Goal: Check status: Check status

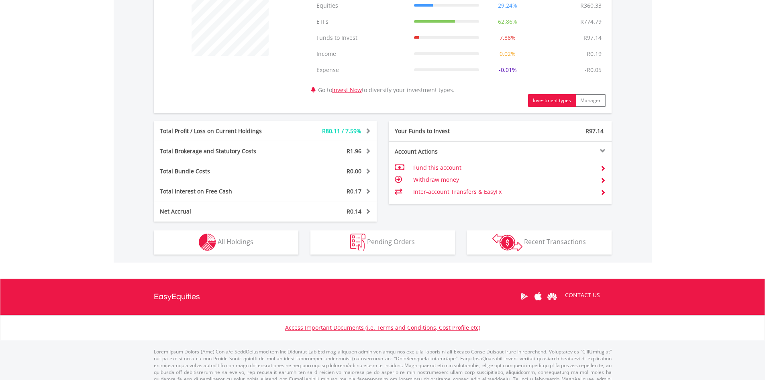
scroll to position [348, 0]
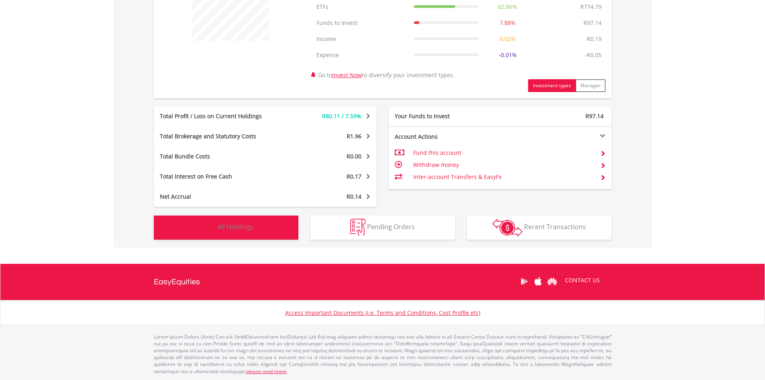
click at [225, 229] on span "All Holdings" at bounding box center [236, 226] width 36 height 9
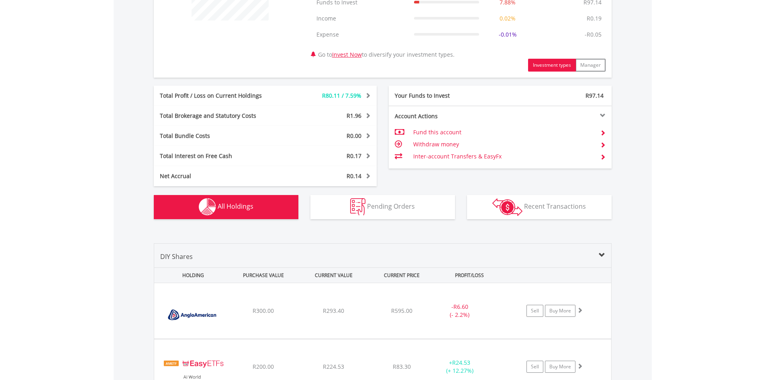
scroll to position [370, 0]
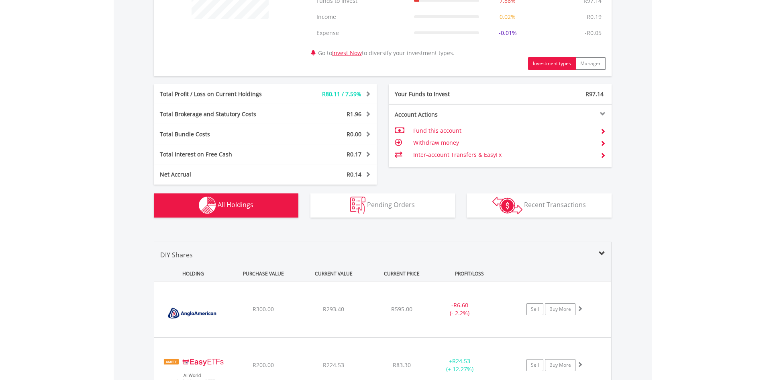
click at [369, 93] on span at bounding box center [367, 94] width 8 height 6
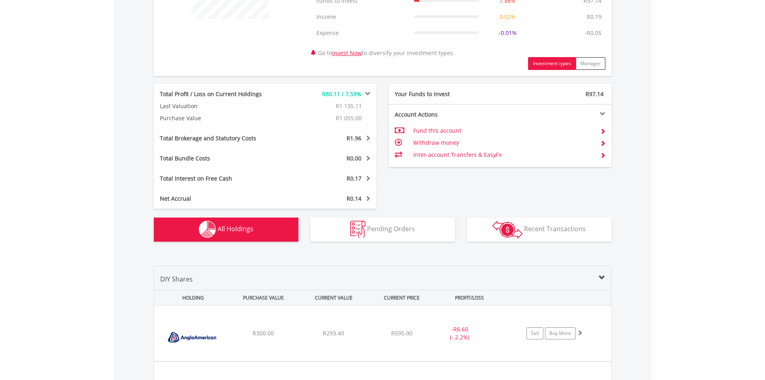
click at [369, 93] on span at bounding box center [367, 94] width 8 height 6
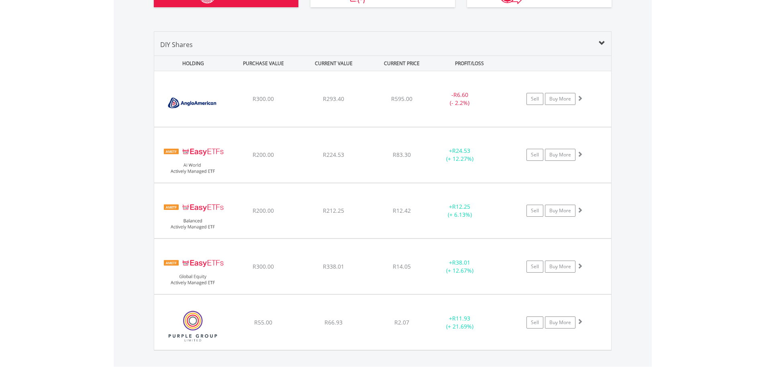
scroll to position [603, 0]
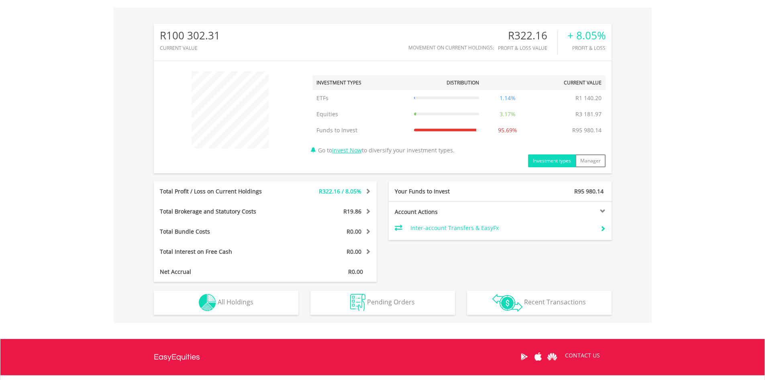
scroll to position [281, 0]
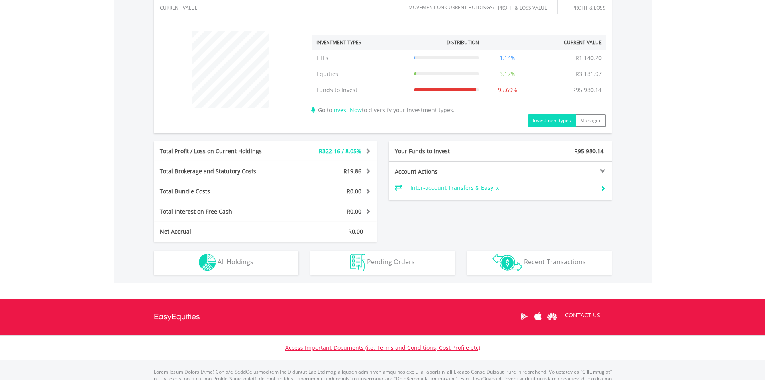
click at [367, 173] on span at bounding box center [367, 171] width 8 height 6
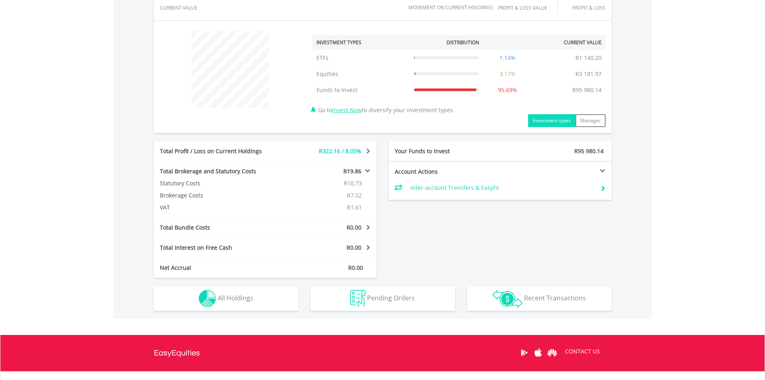
click at [367, 170] on span at bounding box center [367, 171] width 8 height 6
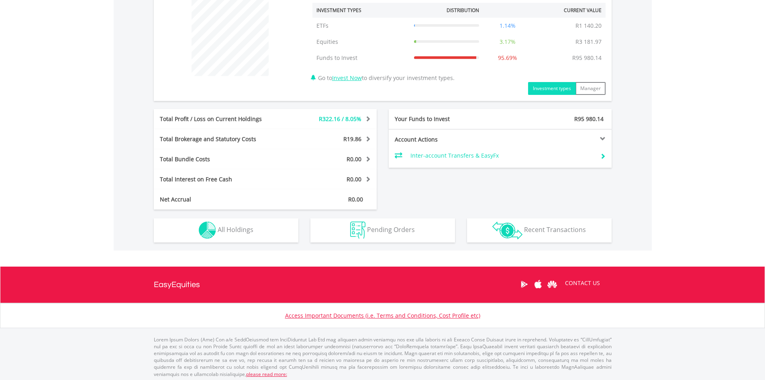
scroll to position [316, 0]
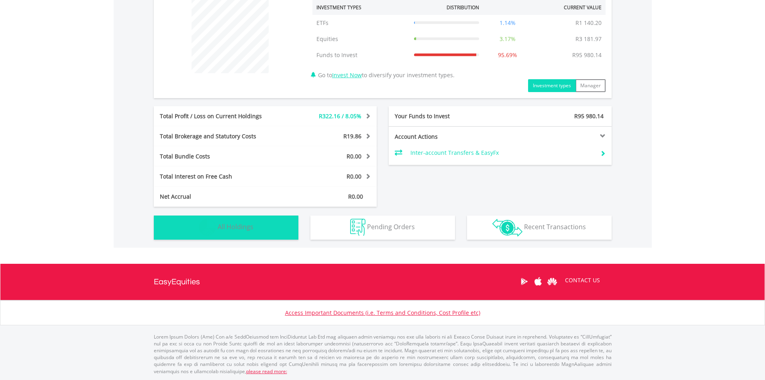
click at [236, 229] on span "All Holdings" at bounding box center [236, 226] width 36 height 9
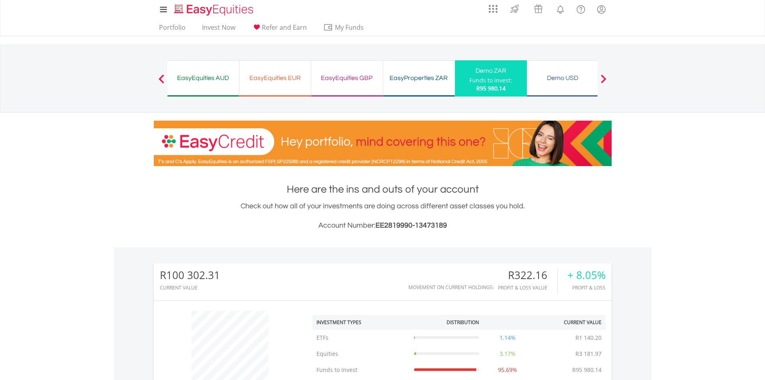
scroll to position [0, 0]
